Goal: Task Accomplishment & Management: Complete application form

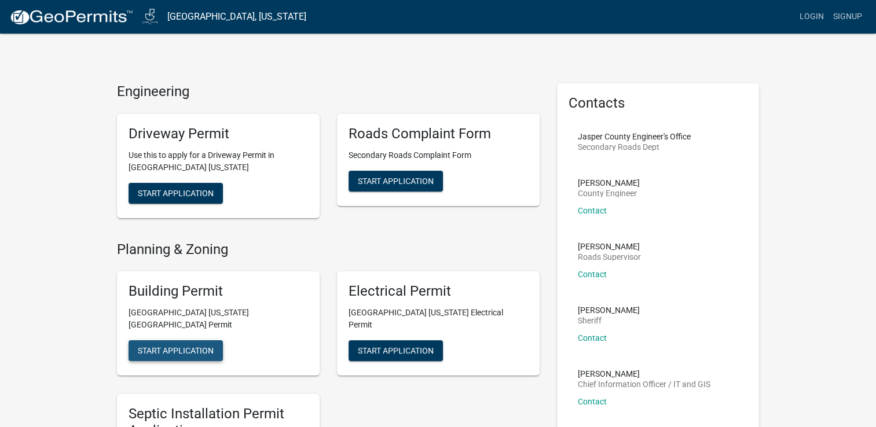
click at [186, 346] on span "Start Application" at bounding box center [176, 350] width 76 height 9
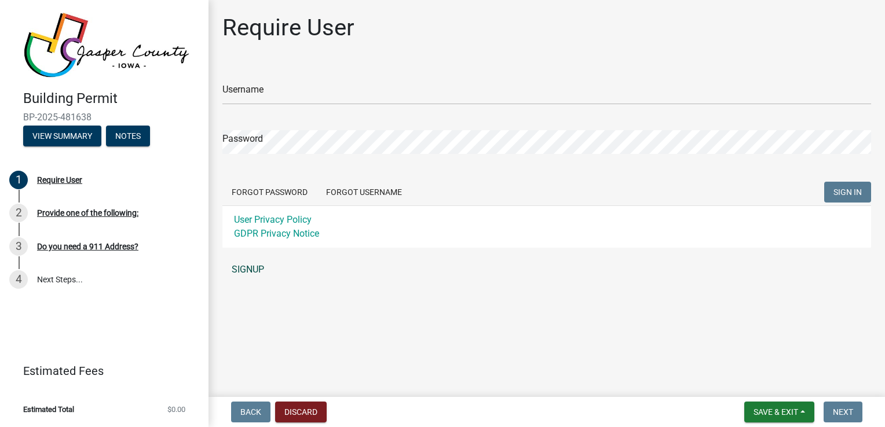
click at [243, 272] on link "SIGNUP" at bounding box center [546, 269] width 649 height 23
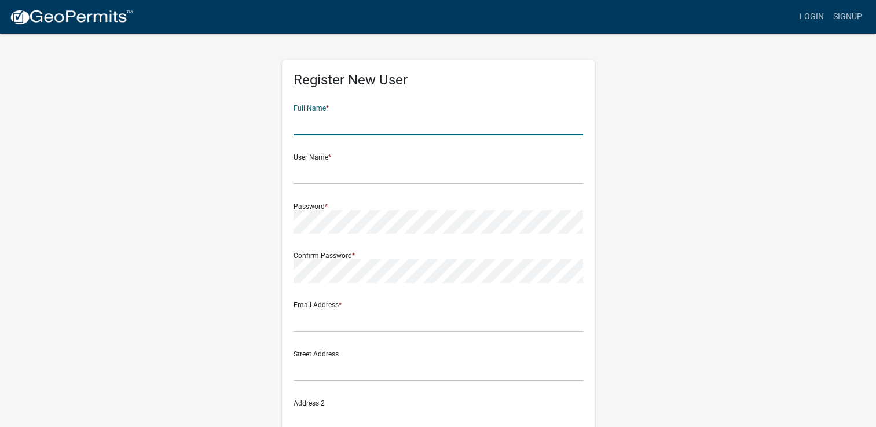
click at [348, 133] on input "text" at bounding box center [439, 124] width 290 height 24
click at [374, 122] on input "text" at bounding box center [439, 124] width 290 height 24
type input "[PERSON_NAME]"
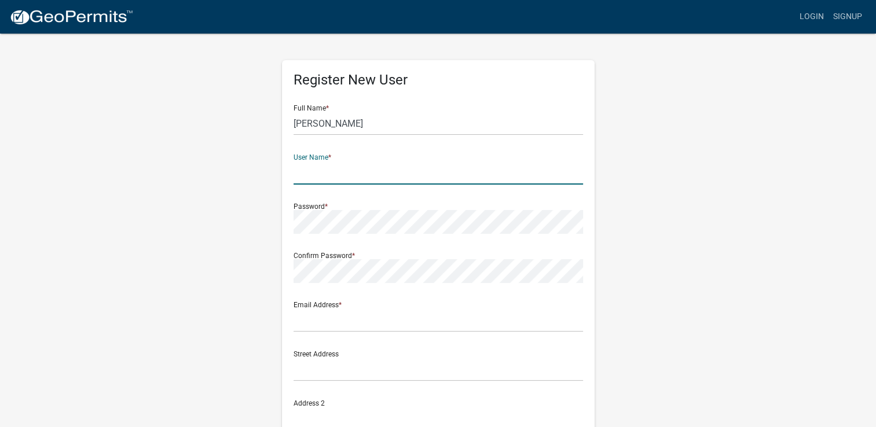
click at [351, 169] on input "text" at bounding box center [439, 173] width 290 height 24
type input "[EMAIL_ADDRESS][DOMAIN_NAME]"
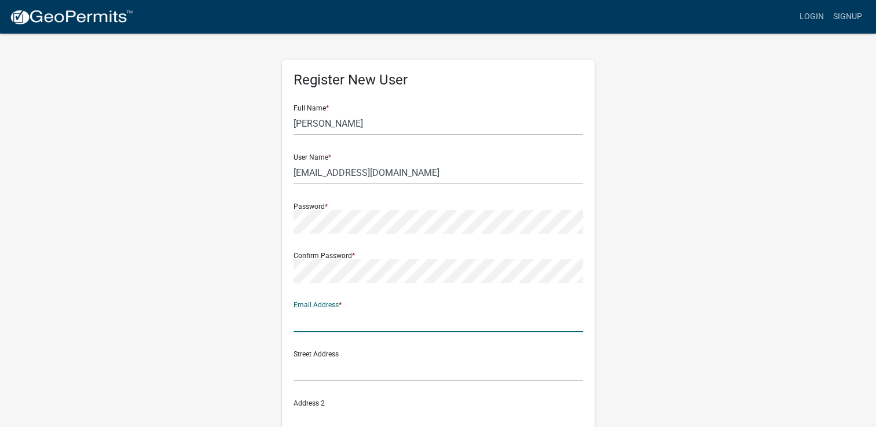
click at [324, 322] on input "text" at bounding box center [439, 321] width 290 height 24
type input "k"
click at [319, 324] on input "d" at bounding box center [439, 321] width 290 height 24
type input "[EMAIL_ADDRESS][DOMAIN_NAME]"
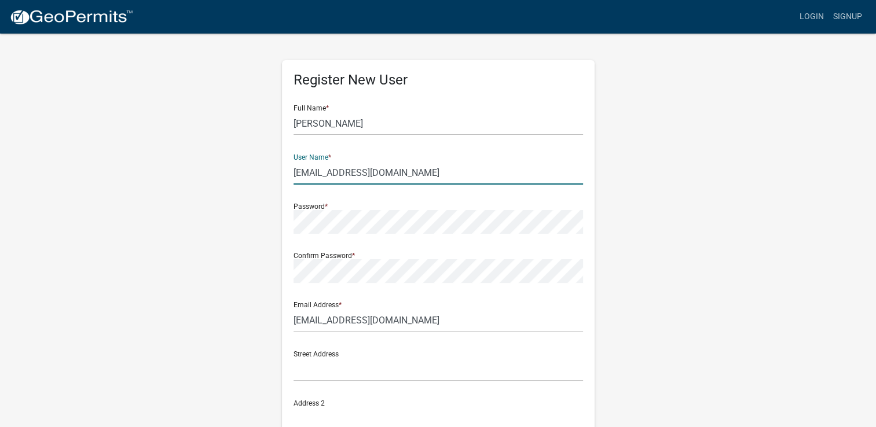
click at [408, 170] on input "[EMAIL_ADDRESS][DOMAIN_NAME]" at bounding box center [439, 173] width 290 height 24
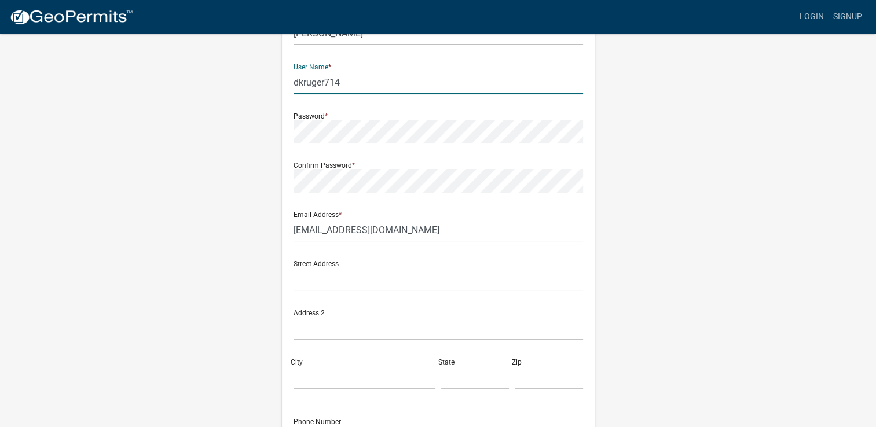
scroll to position [93, 0]
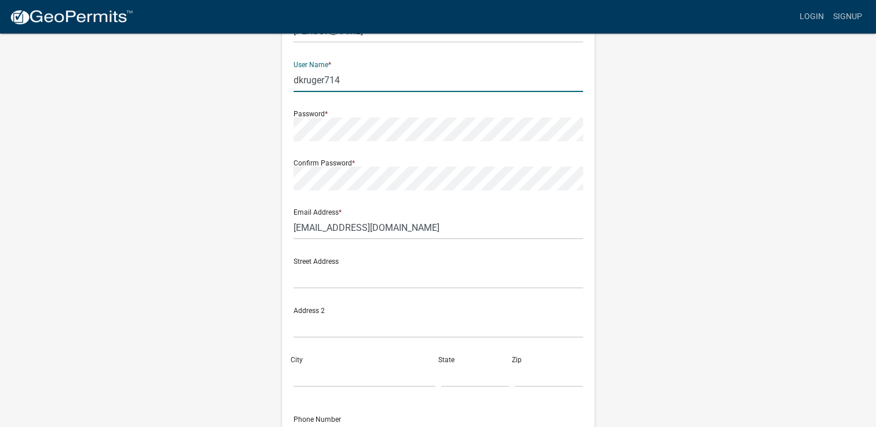
type input "dkruger714"
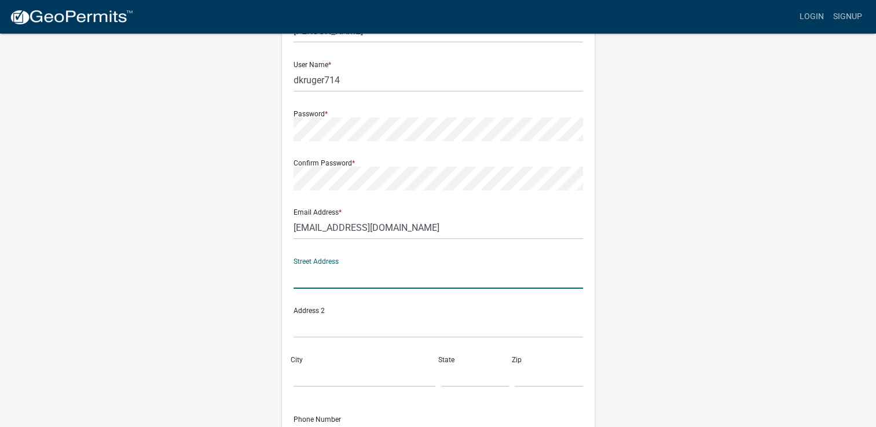
click at [435, 280] on input "text" at bounding box center [439, 277] width 290 height 24
type input "[STREET_ADDRESS]"
type input "Colfax"
type input "IA"
type input "50054-7608"
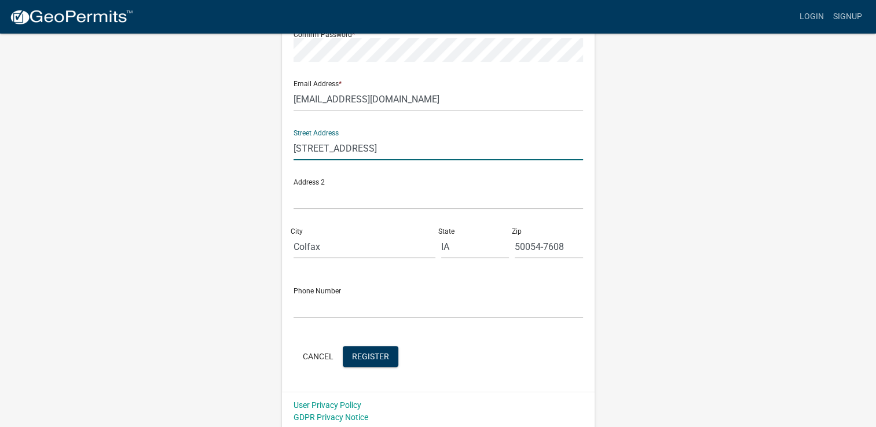
scroll to position [224, 0]
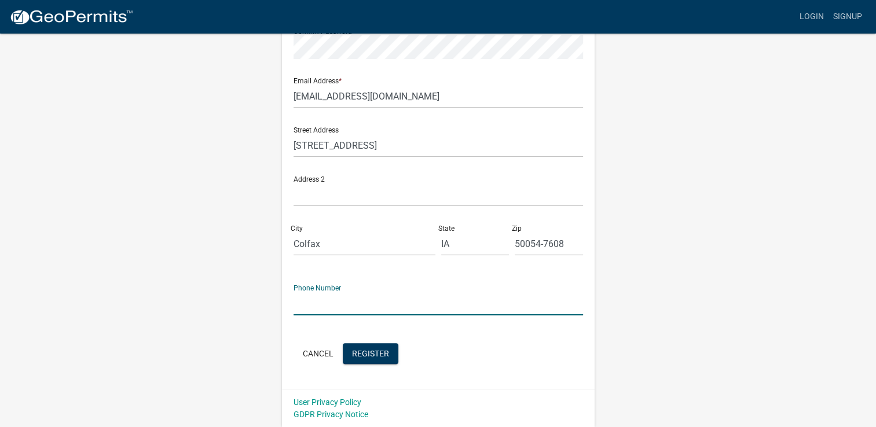
click at [388, 302] on input "text" at bounding box center [439, 304] width 290 height 24
type input "5156692730"
click at [377, 350] on span "Register" at bounding box center [370, 353] width 37 height 9
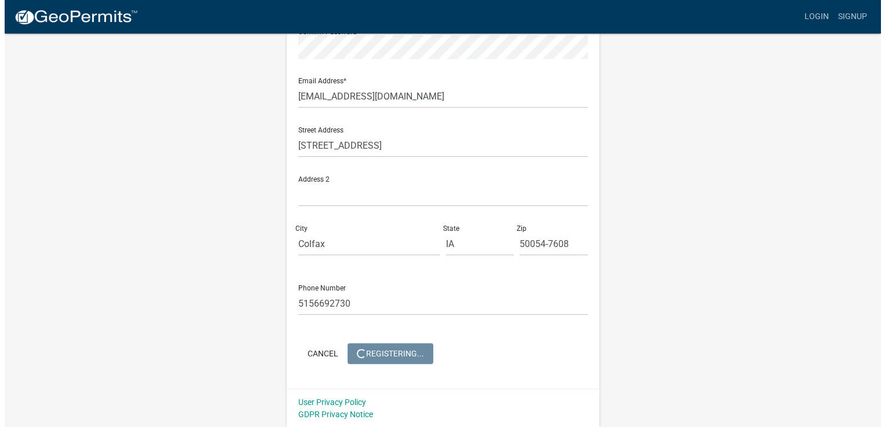
scroll to position [0, 0]
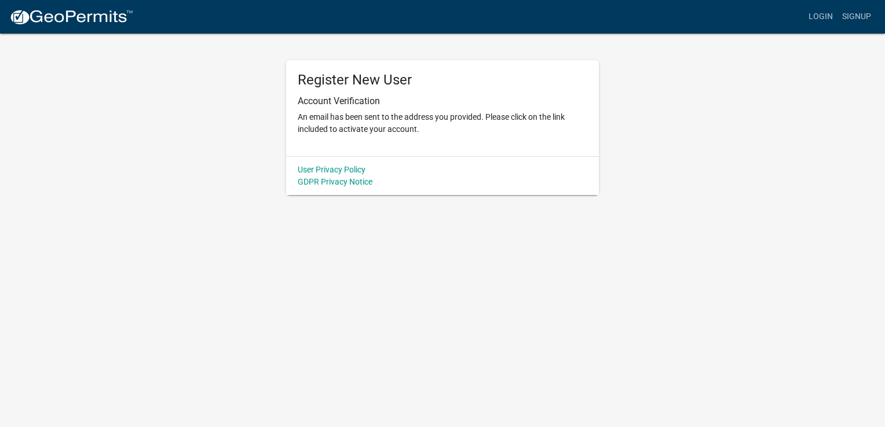
click at [422, 118] on p "An email has been sent to the address you provided. Please click on the link in…" at bounding box center [443, 123] width 290 height 24
click at [822, 20] on link "Login" at bounding box center [821, 17] width 34 height 22
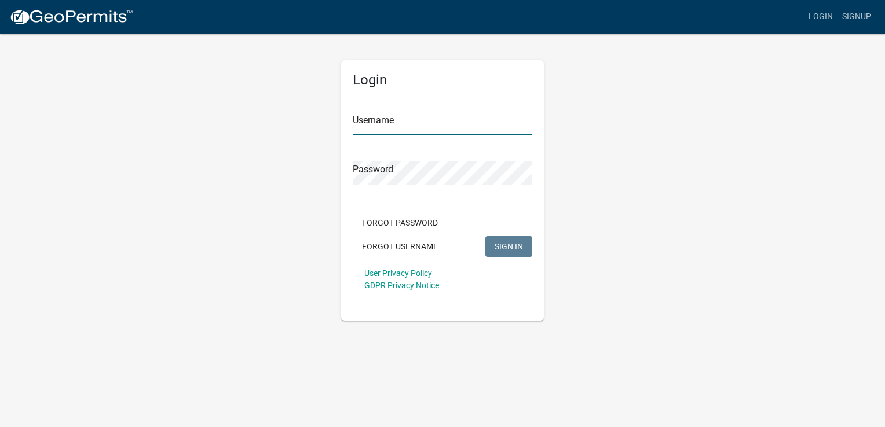
type input "dkruger714"
click at [519, 240] on button "SIGN IN" at bounding box center [508, 246] width 47 height 21
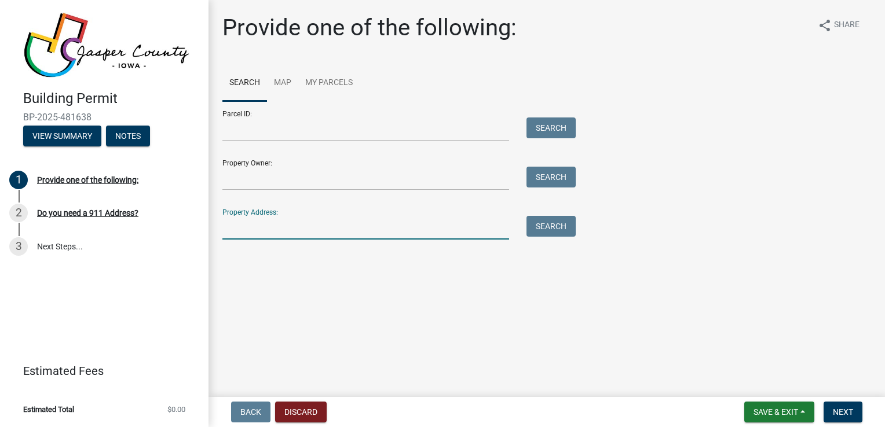
click at [364, 235] on input "Property Address:" at bounding box center [365, 228] width 287 height 24
type input "[STREET_ADDRESS]"
type input "[PERSON_NAME]"
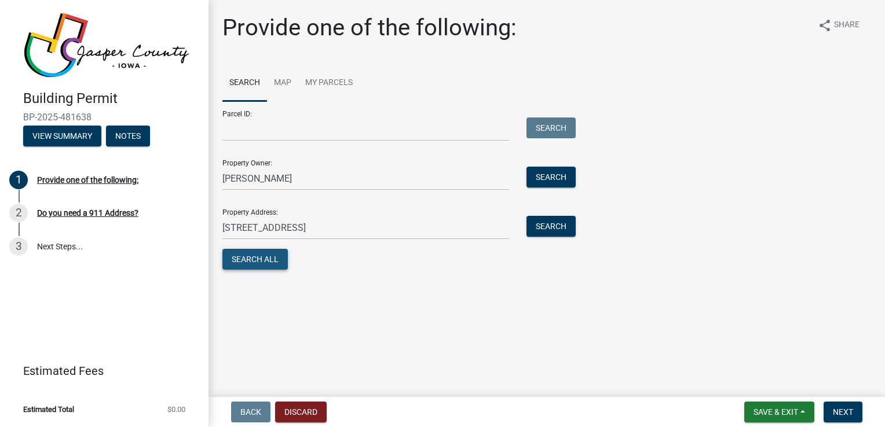
click at [271, 258] on button "Search All" at bounding box center [254, 259] width 65 height 21
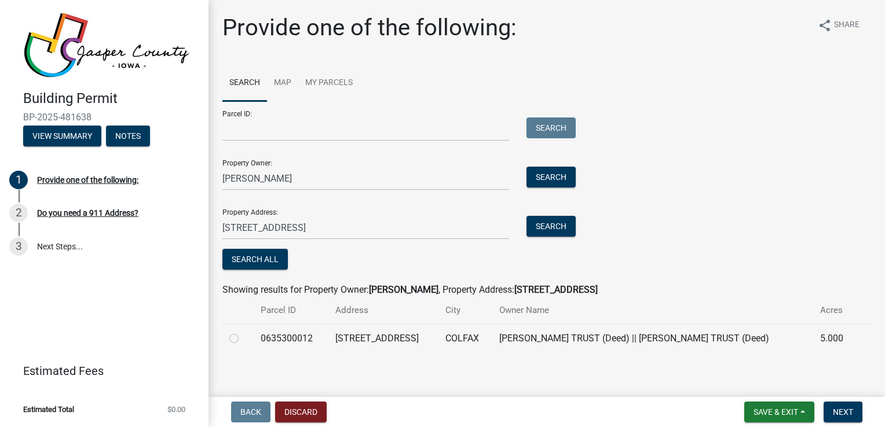
click at [243, 332] on label at bounding box center [243, 332] width 0 height 0
click at [243, 339] on input "radio" at bounding box center [247, 336] width 8 height 8
radio input "true"
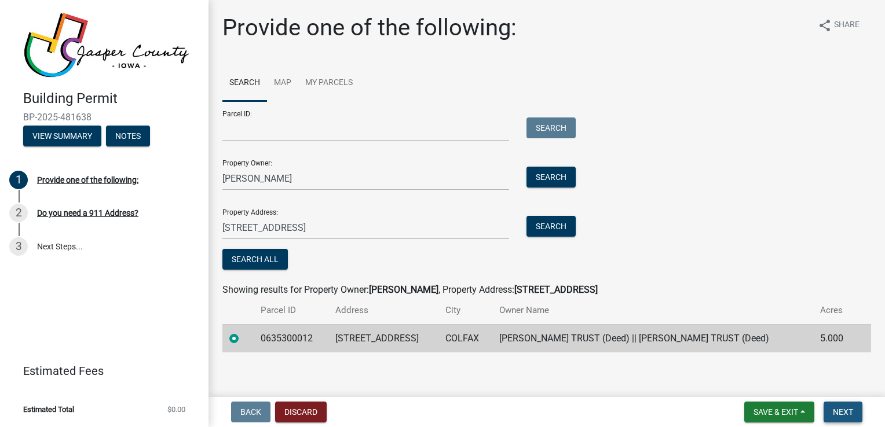
click at [836, 408] on span "Next" at bounding box center [843, 412] width 20 height 9
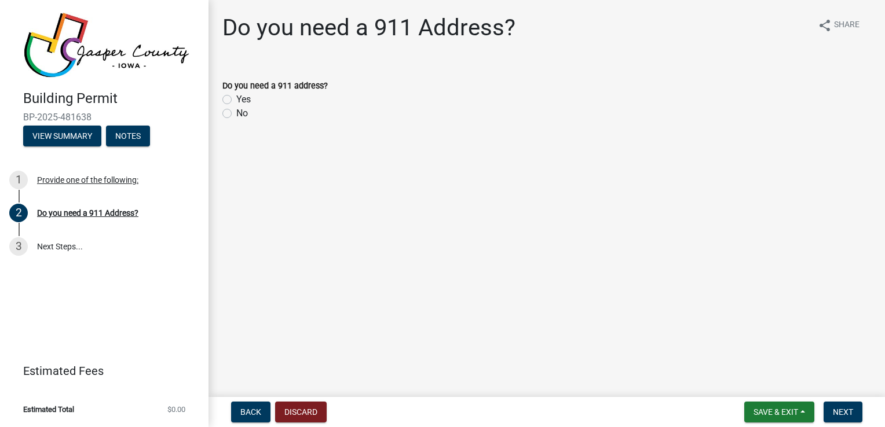
click at [236, 103] on label "Yes" at bounding box center [243, 100] width 14 height 14
click at [236, 100] on input "Yes" at bounding box center [240, 97] width 8 height 8
radio input "true"
click at [847, 408] on span "Next" at bounding box center [843, 412] width 20 height 9
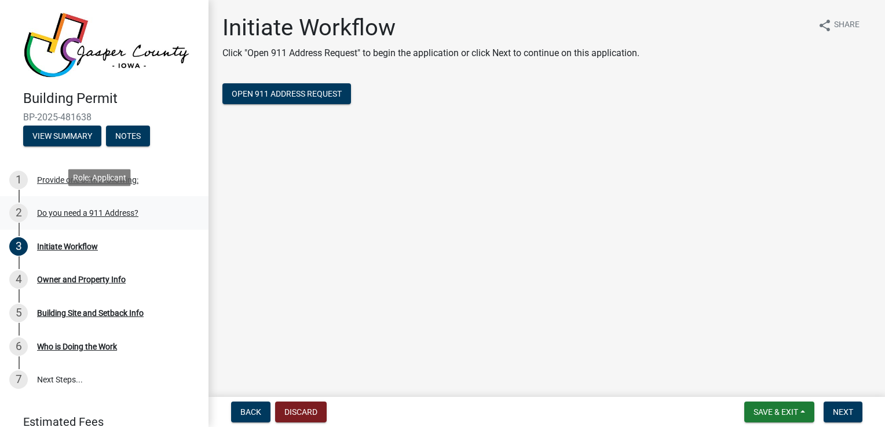
click at [105, 210] on div "Do you need a 911 Address?" at bounding box center [87, 213] width 101 height 8
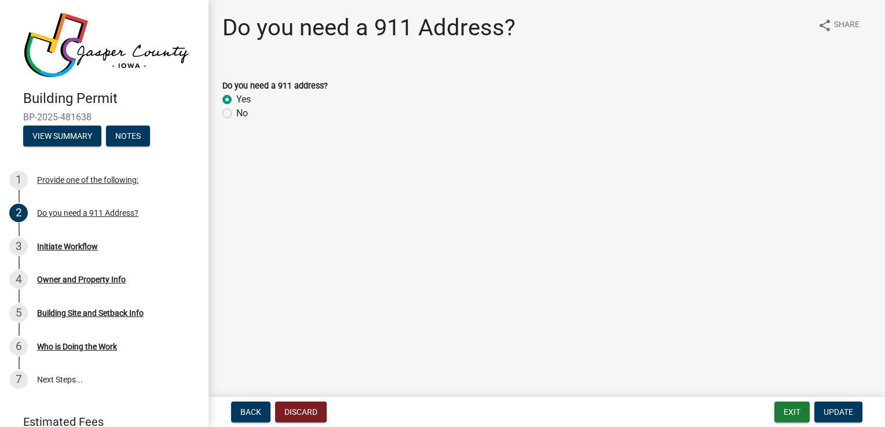
click at [236, 115] on label "No" at bounding box center [242, 114] width 12 height 14
click at [236, 114] on input "No" at bounding box center [240, 111] width 8 height 8
radio input "true"
click at [838, 416] on span "Update" at bounding box center [838, 412] width 30 height 9
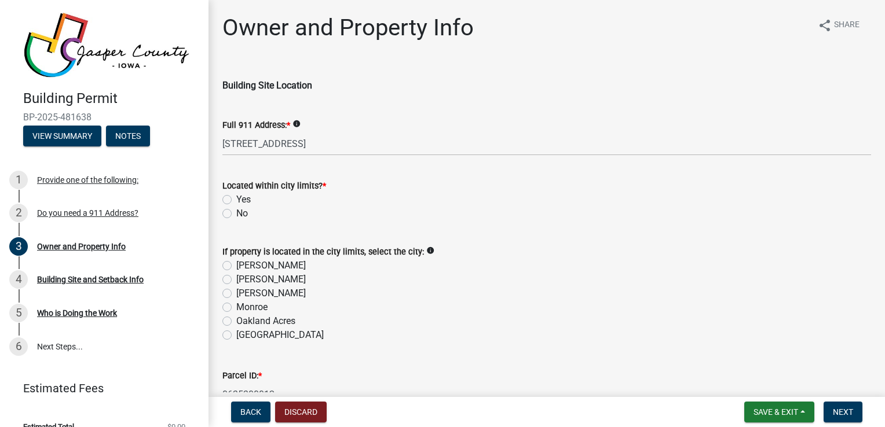
click at [236, 213] on label "No" at bounding box center [242, 214] width 12 height 14
click at [236, 213] on input "No" at bounding box center [240, 211] width 8 height 8
radio input "true"
click at [299, 126] on icon "info" at bounding box center [296, 124] width 8 height 8
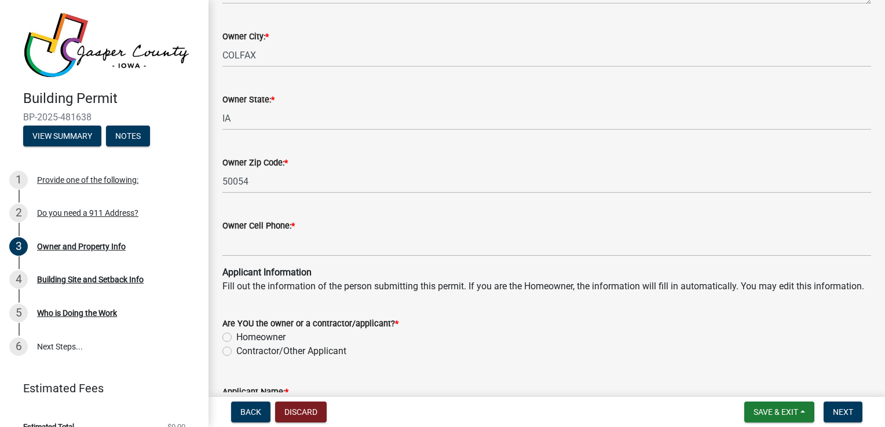
scroll to position [880, 0]
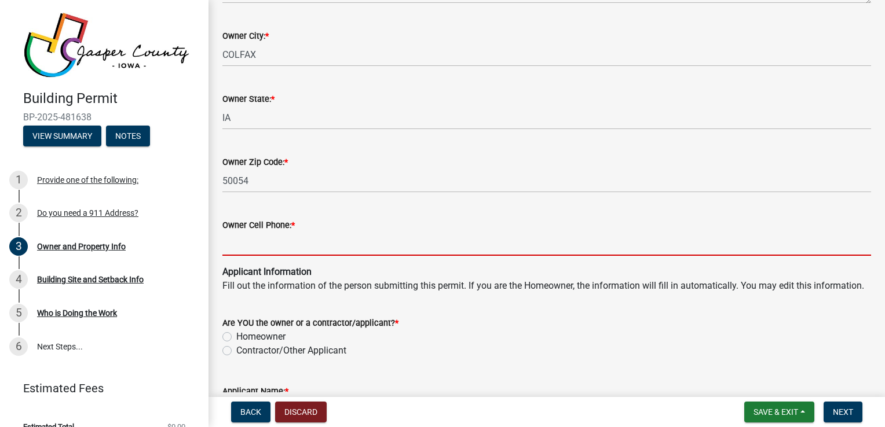
click at [266, 243] on input "Owner Cell Phone: *" at bounding box center [546, 244] width 649 height 24
type input "5156692730"
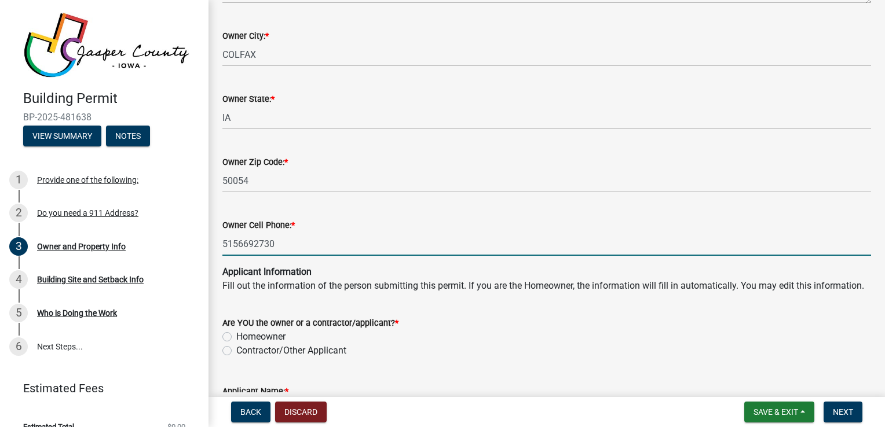
type input "[STREET_ADDRESS]"
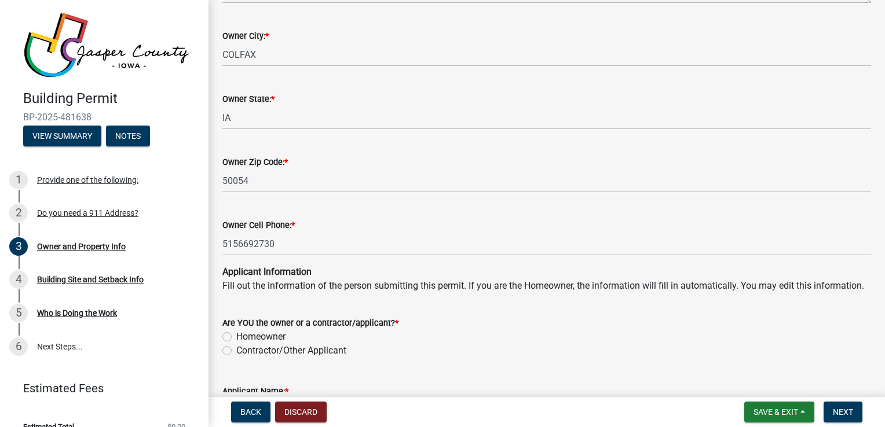
click at [236, 344] on label "Homeowner" at bounding box center [260, 337] width 49 height 14
click at [236, 338] on input "Homeowner" at bounding box center [240, 334] width 8 height 8
radio input "true"
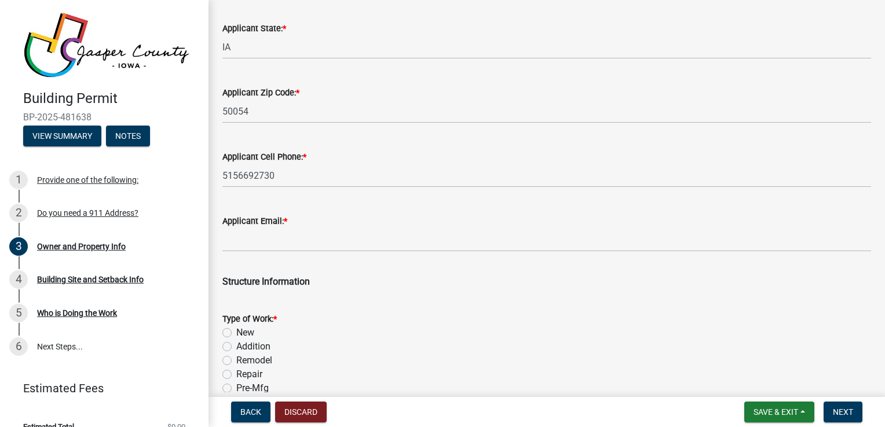
scroll to position [1505, 0]
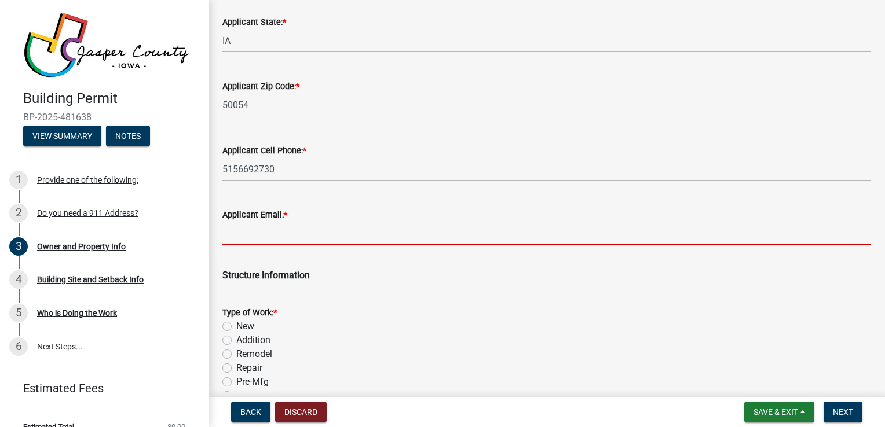
click at [324, 246] on input "Applicant Email: *" at bounding box center [546, 234] width 649 height 24
type input "[EMAIL_ADDRESS][DOMAIN_NAME]"
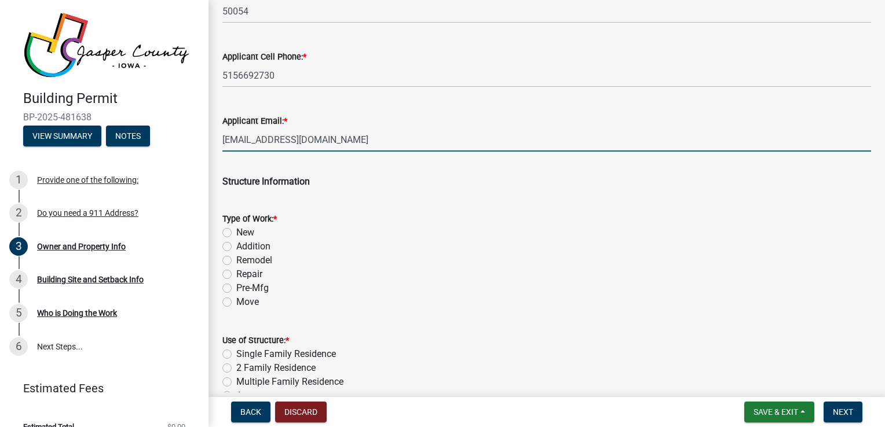
scroll to position [1621, 0]
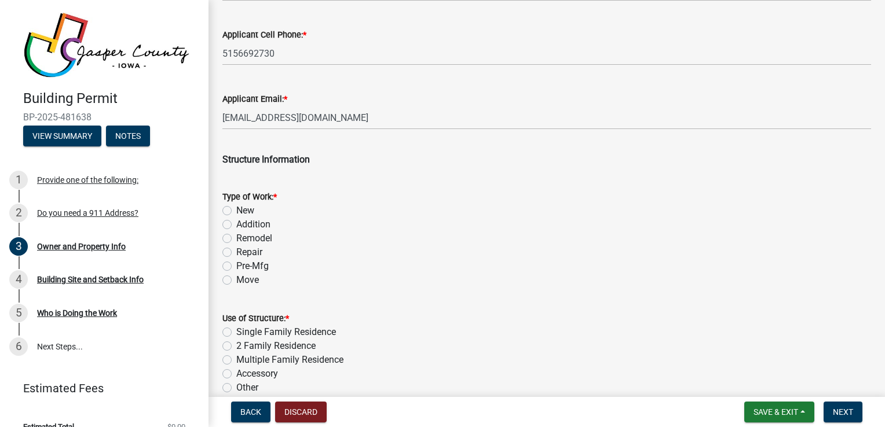
click at [236, 218] on label "New" at bounding box center [245, 211] width 18 height 14
click at [236, 211] on input "New" at bounding box center [240, 208] width 8 height 8
radio input "true"
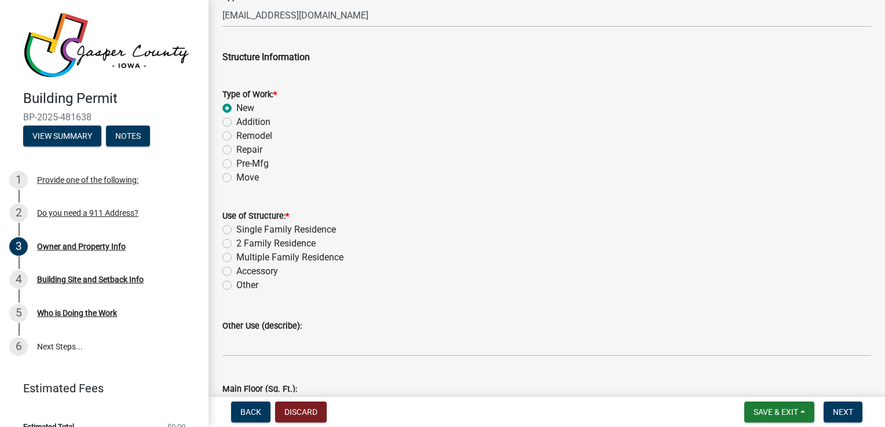
scroll to position [1737, 0]
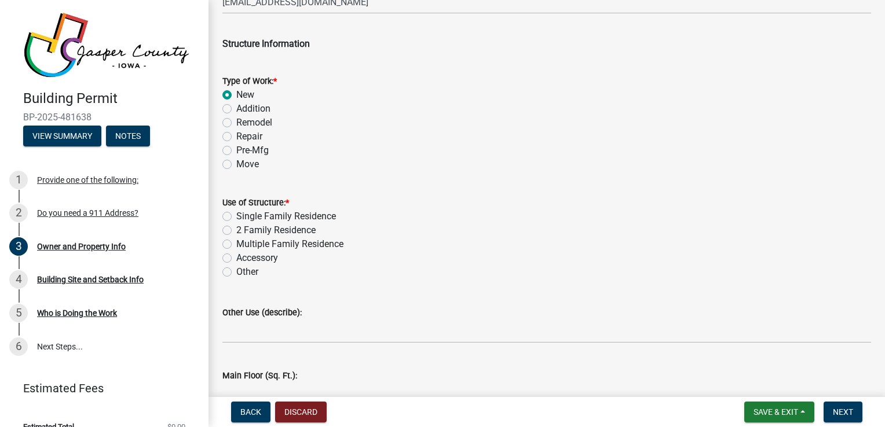
click at [236, 279] on label "Other" at bounding box center [247, 272] width 22 height 14
click at [236, 273] on input "Other" at bounding box center [240, 269] width 8 height 8
radio input "true"
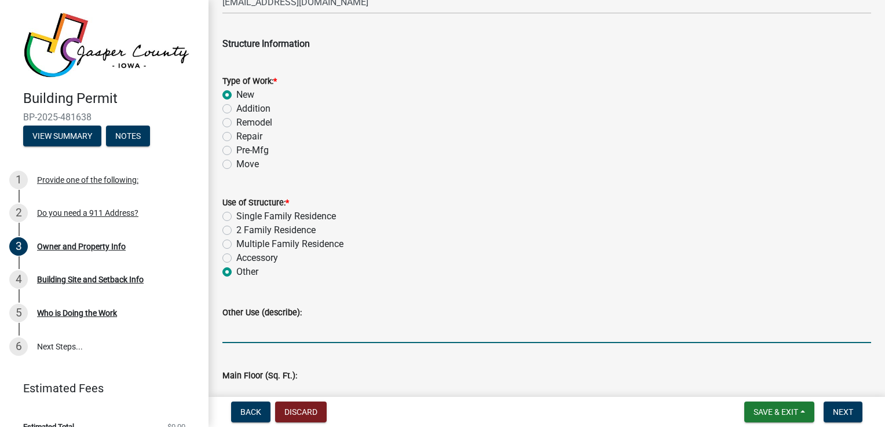
click at [242, 343] on input "Other Use (describe):" at bounding box center [546, 332] width 649 height 24
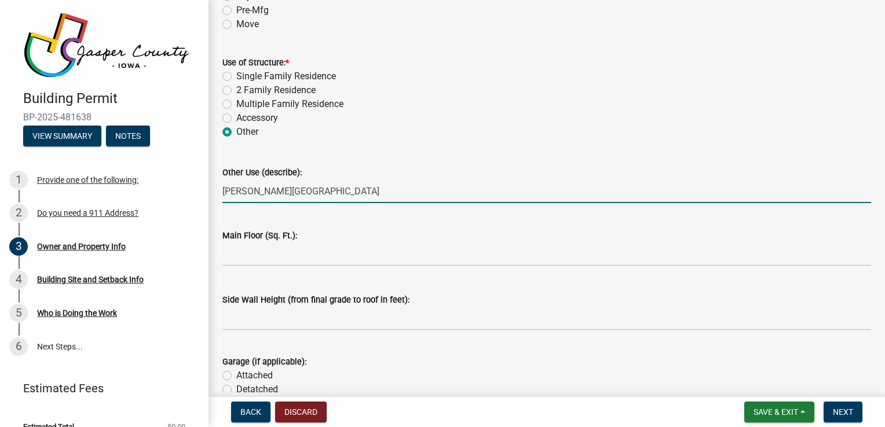
scroll to position [1899, 0]
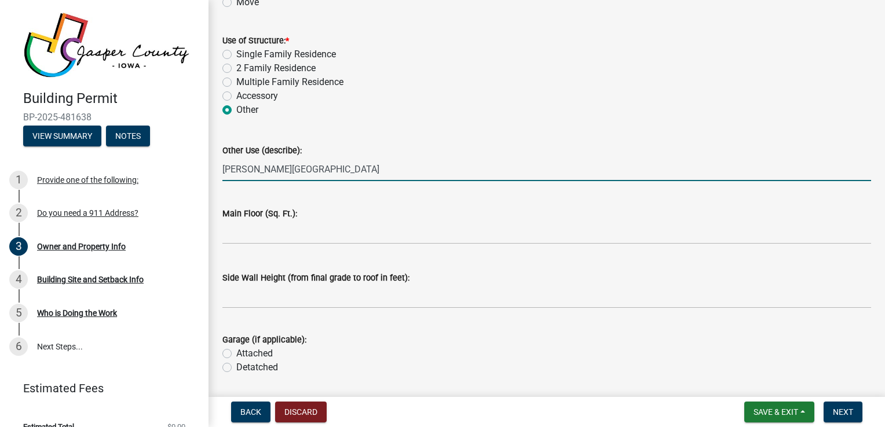
type input "[PERSON_NAME][GEOGRAPHIC_DATA]"
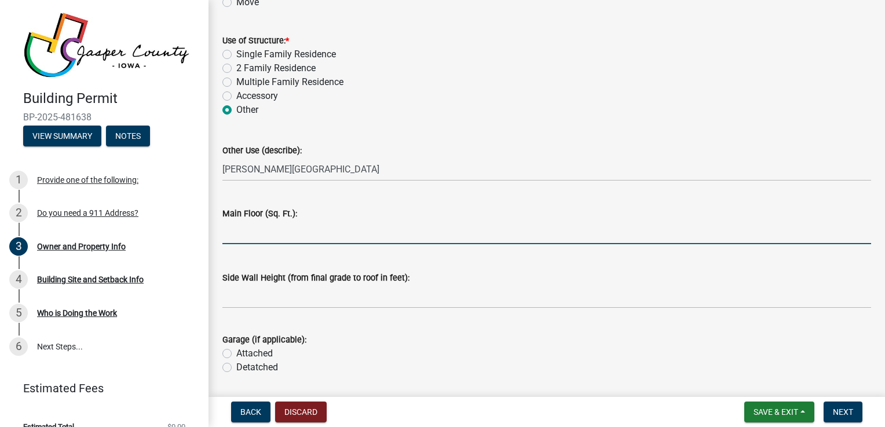
click at [400, 244] on input "text" at bounding box center [546, 233] width 649 height 24
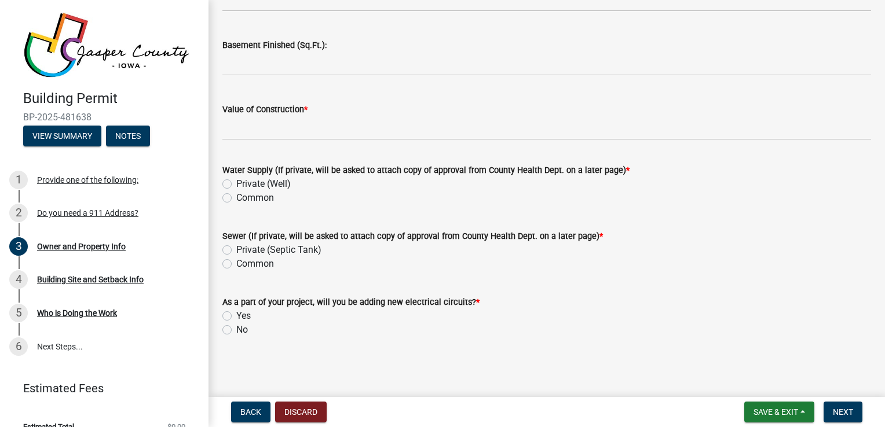
scroll to position [2469, 0]
type input "1728"
click at [236, 316] on label "Yes" at bounding box center [243, 316] width 14 height 14
click at [236, 316] on input "Yes" at bounding box center [240, 313] width 8 height 8
radio input "true"
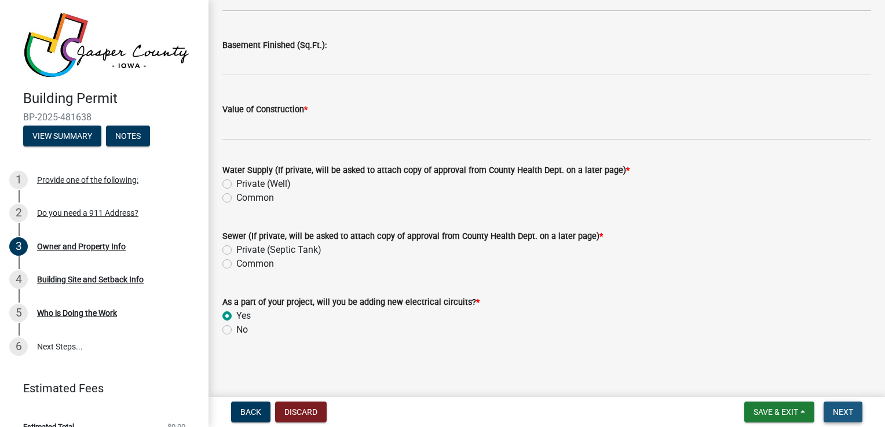
click at [846, 416] on span "Next" at bounding box center [843, 412] width 20 height 9
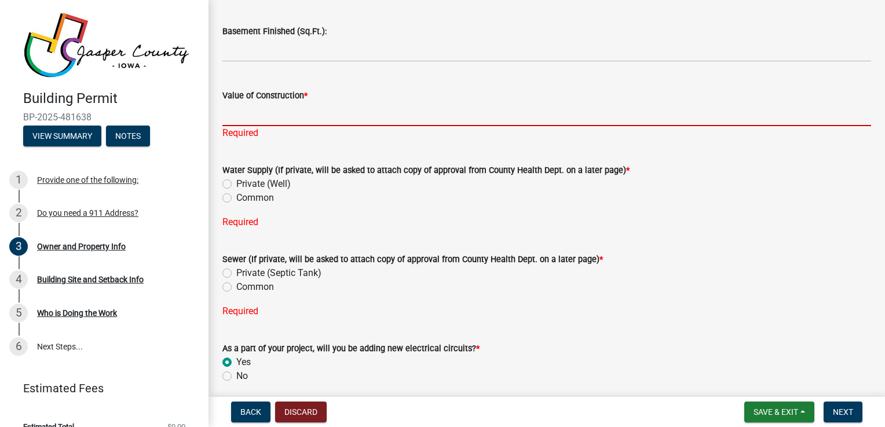
click at [269, 122] on input "Value of Construction *" at bounding box center [546, 114] width 649 height 24
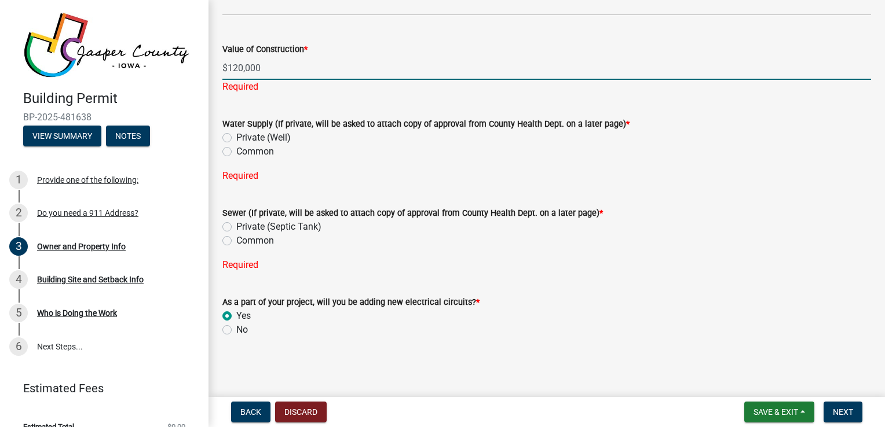
scroll to position [2529, 0]
type input "$120,000"
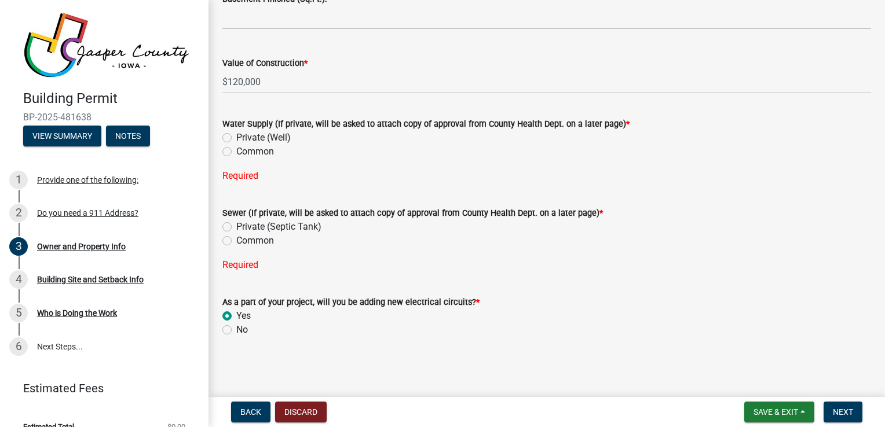
click at [236, 226] on label "Private (Septic Tank)" at bounding box center [278, 227] width 85 height 14
click at [236, 226] on input "Private (Septic Tank)" at bounding box center [240, 224] width 8 height 8
radio input "true"
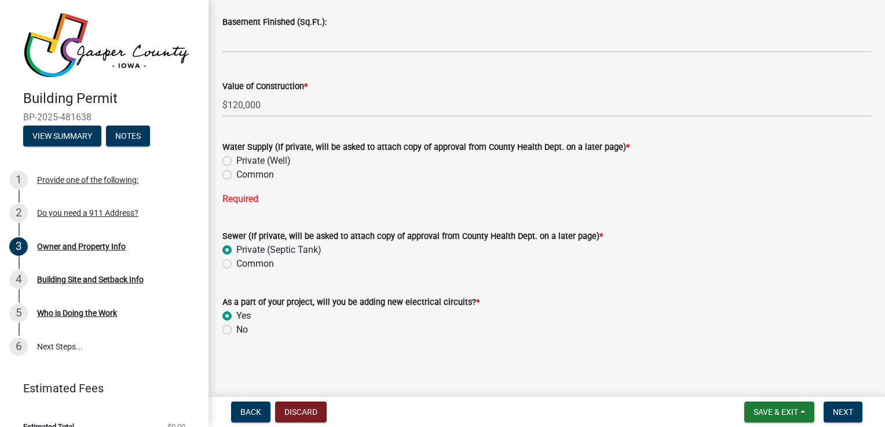
click at [233, 174] on div "Common" at bounding box center [546, 175] width 649 height 14
click at [236, 175] on label "Common" at bounding box center [255, 175] width 38 height 14
click at [236, 175] on input "Common" at bounding box center [240, 172] width 8 height 8
radio input "true"
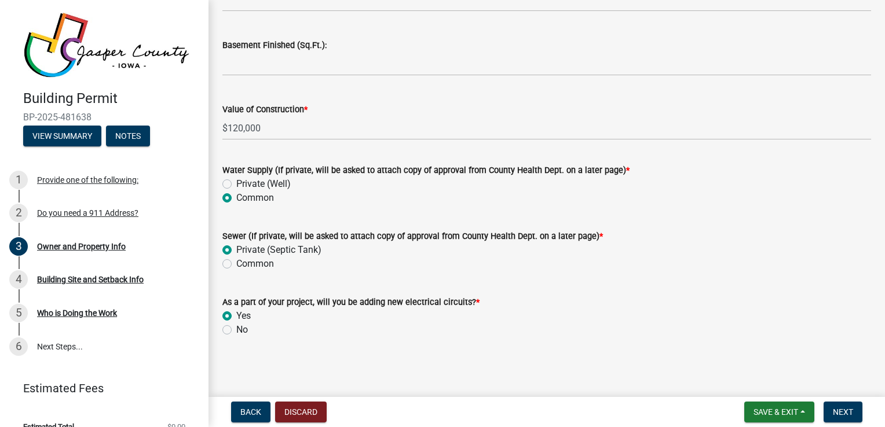
scroll to position [2469, 0]
click at [842, 416] on span "Next" at bounding box center [843, 412] width 20 height 9
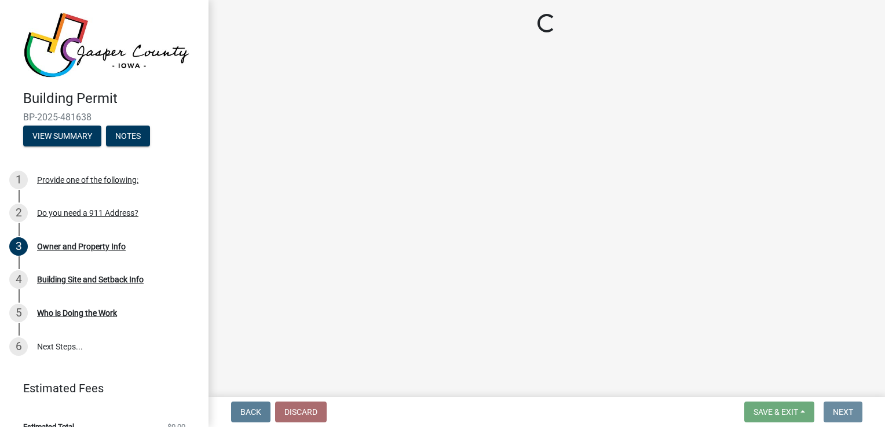
scroll to position [0, 0]
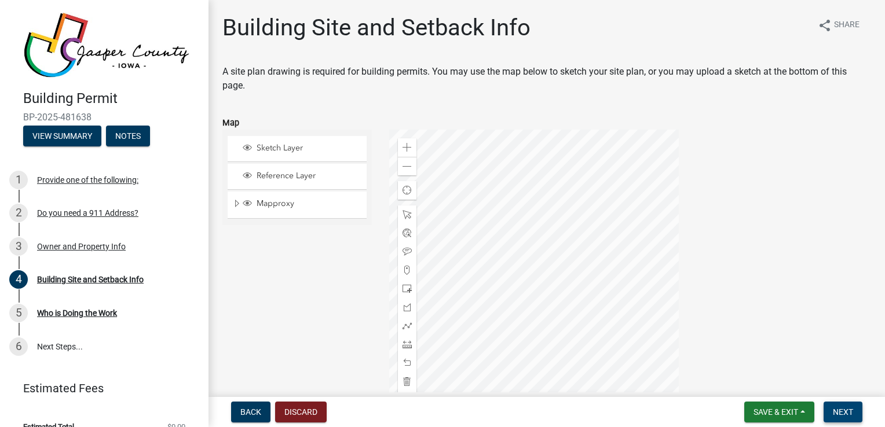
click at [842, 416] on span "Next" at bounding box center [843, 412] width 20 height 9
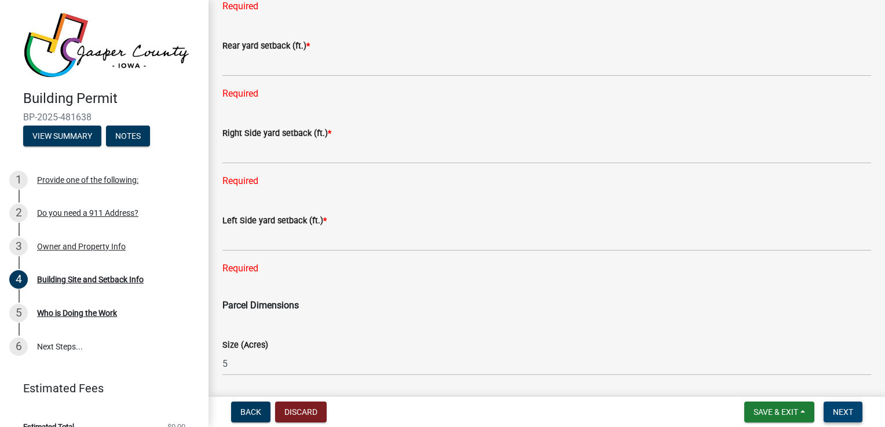
scroll to position [533, 0]
click at [796, 409] on span "Save & Exit" at bounding box center [775, 412] width 45 height 9
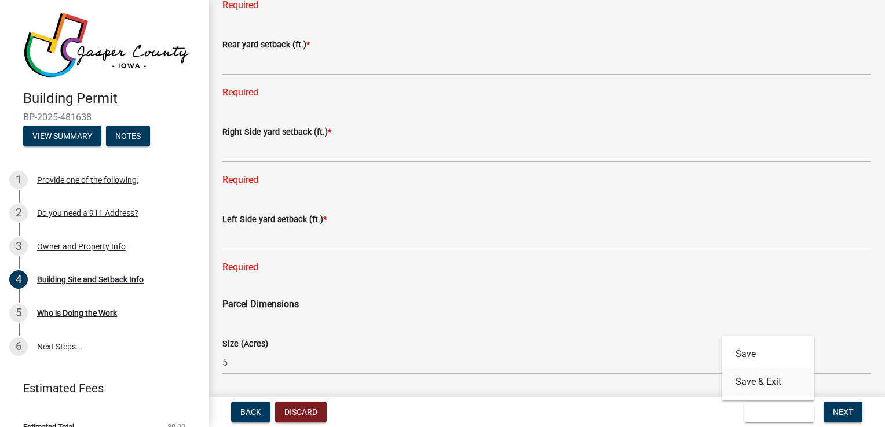
click at [775, 379] on button "Save & Exit" at bounding box center [767, 382] width 93 height 28
